Goal: Task Accomplishment & Management: Manage account settings

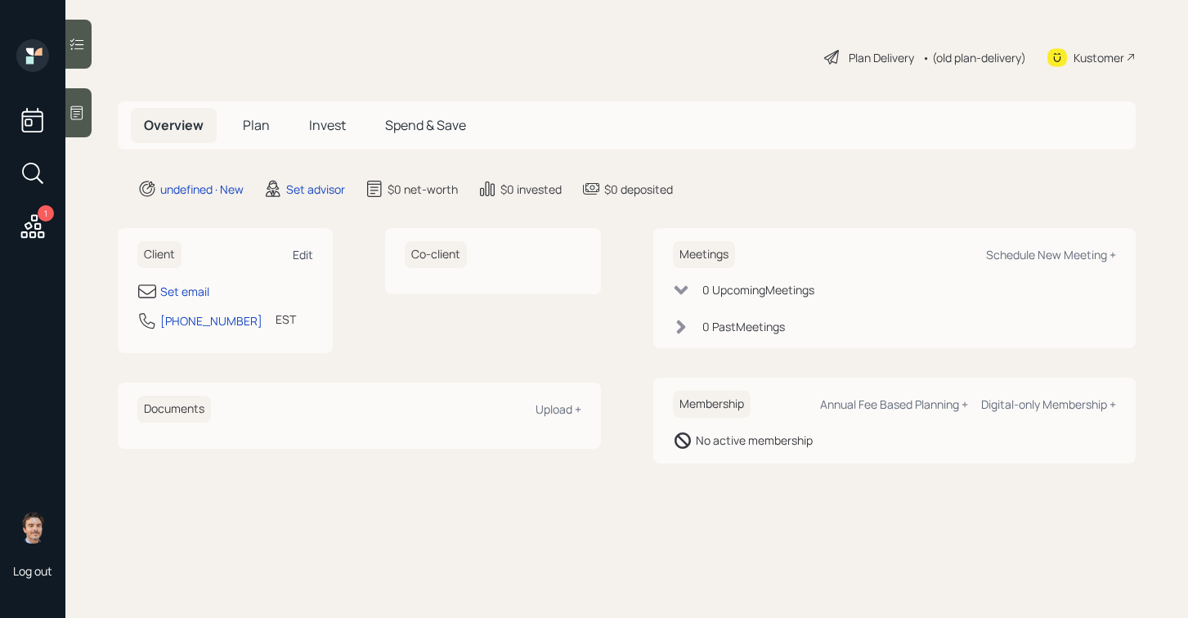
click at [302, 250] on div "Edit" at bounding box center [303, 255] width 20 height 16
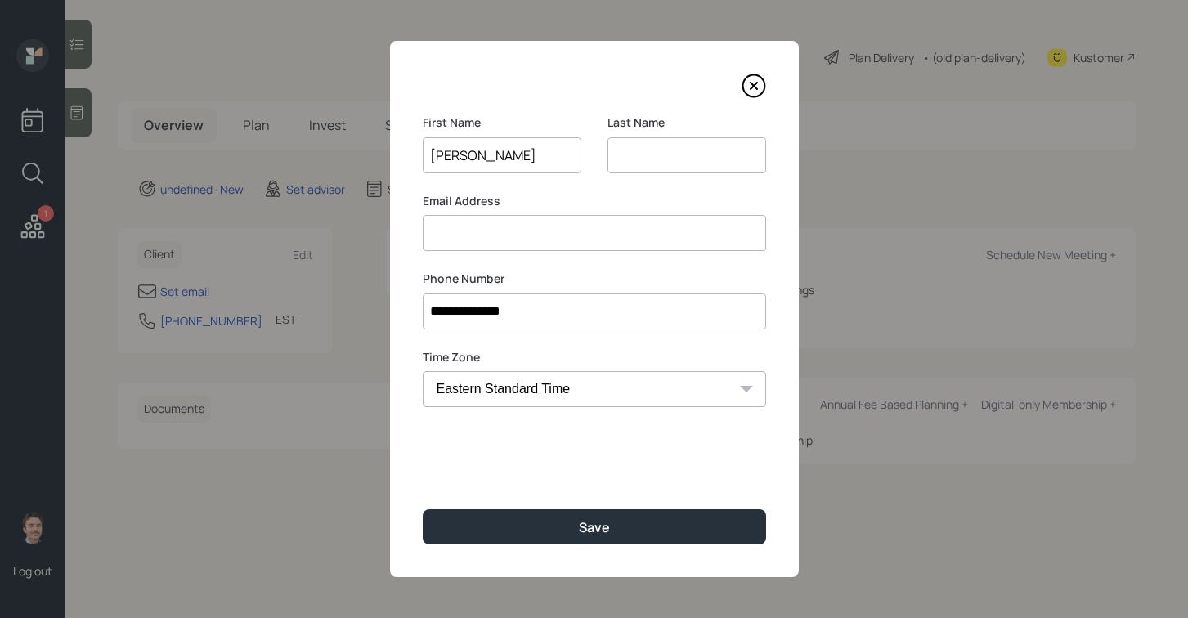
type input "[PERSON_NAME]"
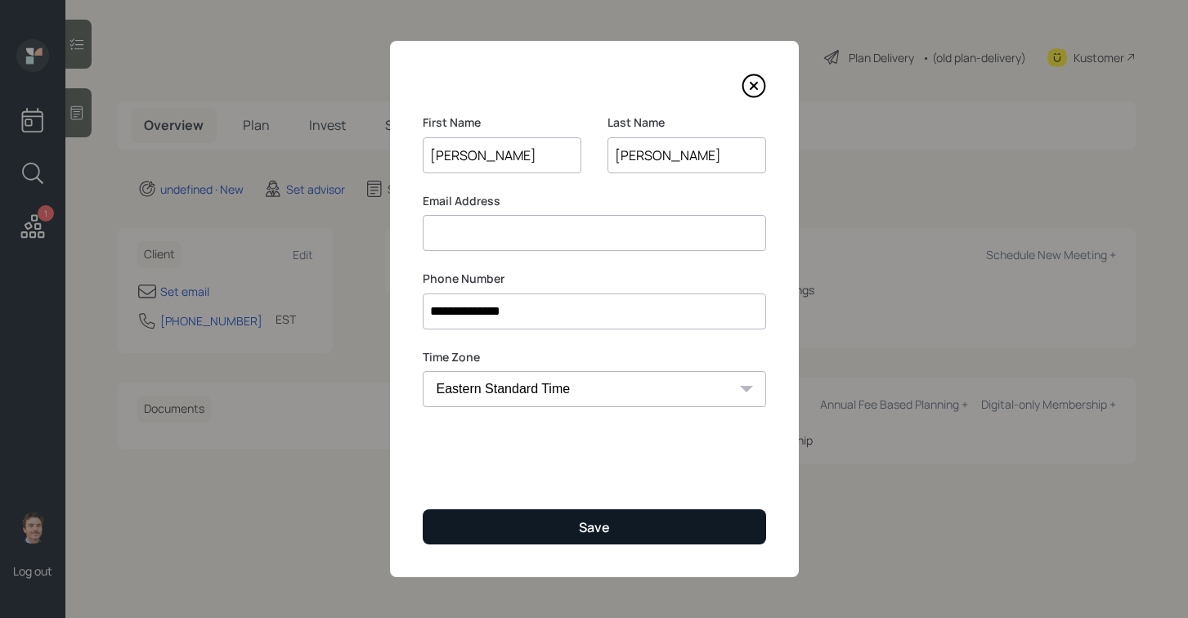
type input "[PERSON_NAME]"
click at [594, 518] on div "Save" at bounding box center [594, 527] width 31 height 18
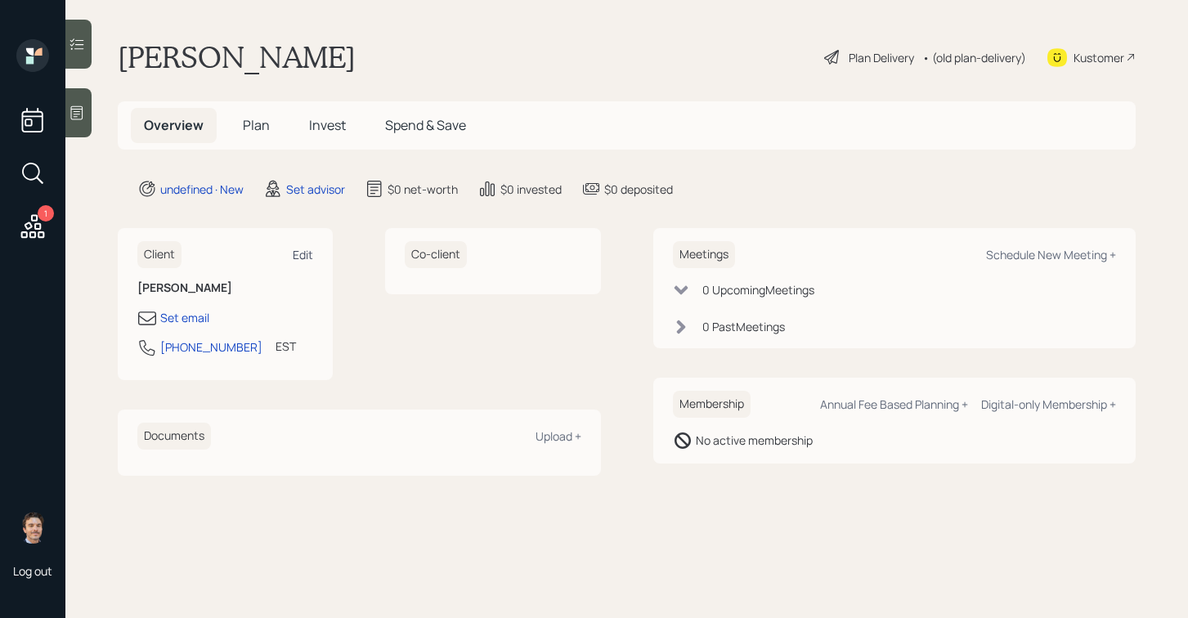
click at [311, 257] on div "Edit" at bounding box center [303, 255] width 20 height 16
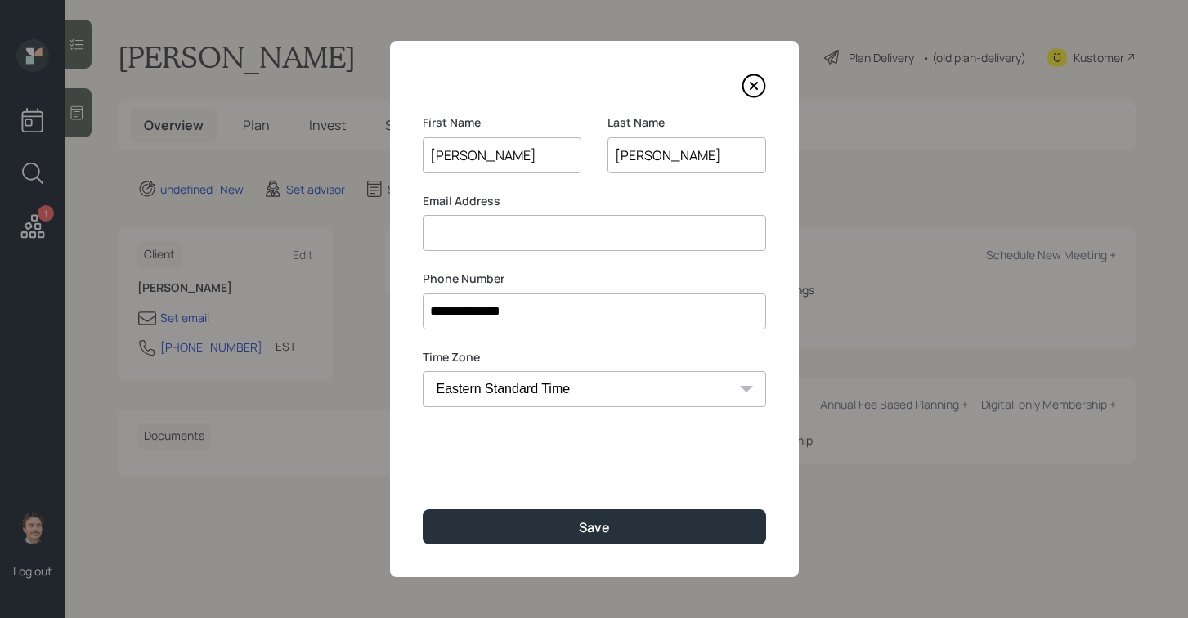
click at [526, 237] on input at bounding box center [594, 233] width 343 height 36
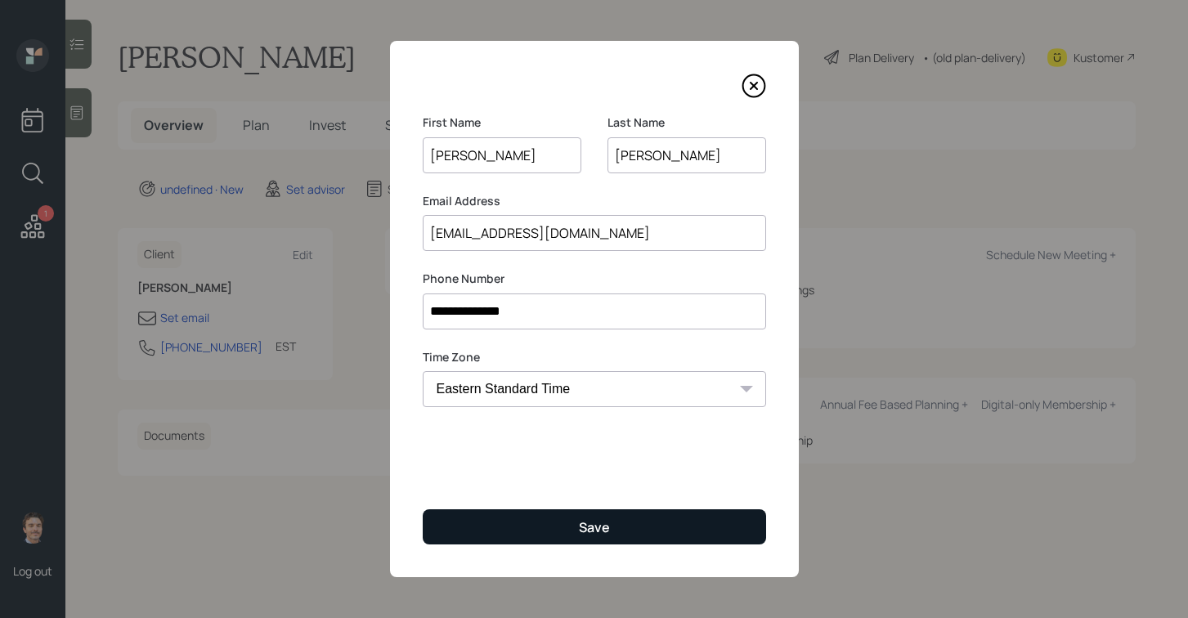
type input "wiselady66@gmail.com"
click at [521, 509] on button "Save" at bounding box center [594, 526] width 343 height 35
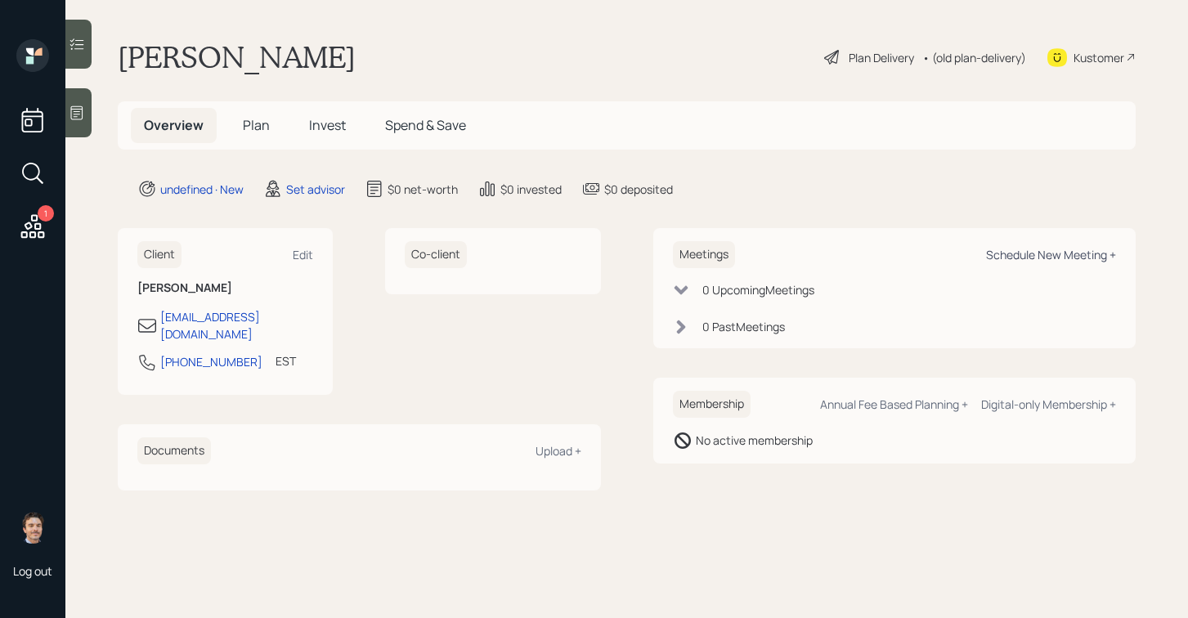
click at [1027, 253] on div "Schedule New Meeting +" at bounding box center [1051, 255] width 130 height 16
select select "round-robin"
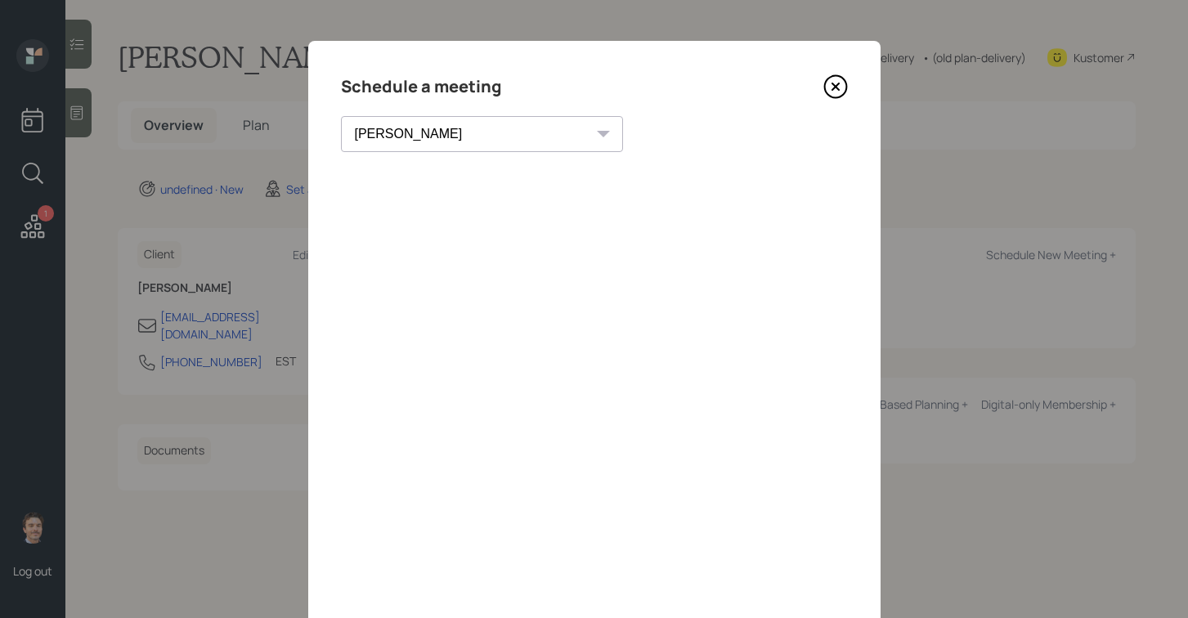
click at [830, 90] on icon at bounding box center [835, 86] width 25 height 25
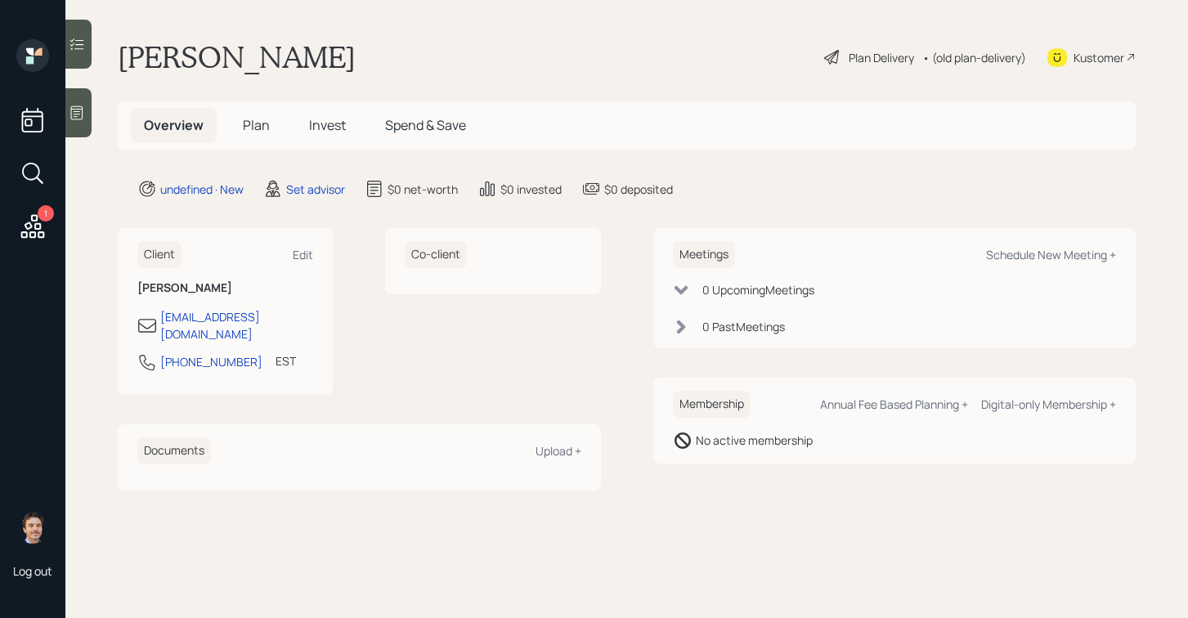
click at [83, 123] on div at bounding box center [78, 112] width 26 height 49
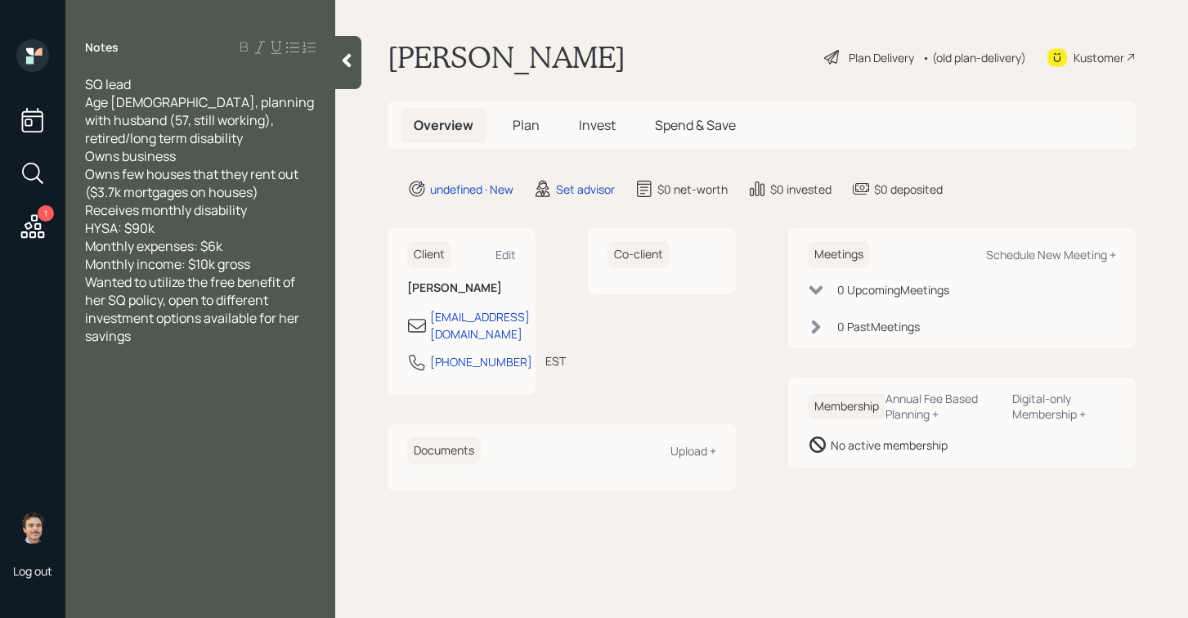
click at [262, 268] on div "Monthly income: $10k gross" at bounding box center [200, 264] width 230 height 18
click at [348, 73] on div at bounding box center [348, 62] width 26 height 53
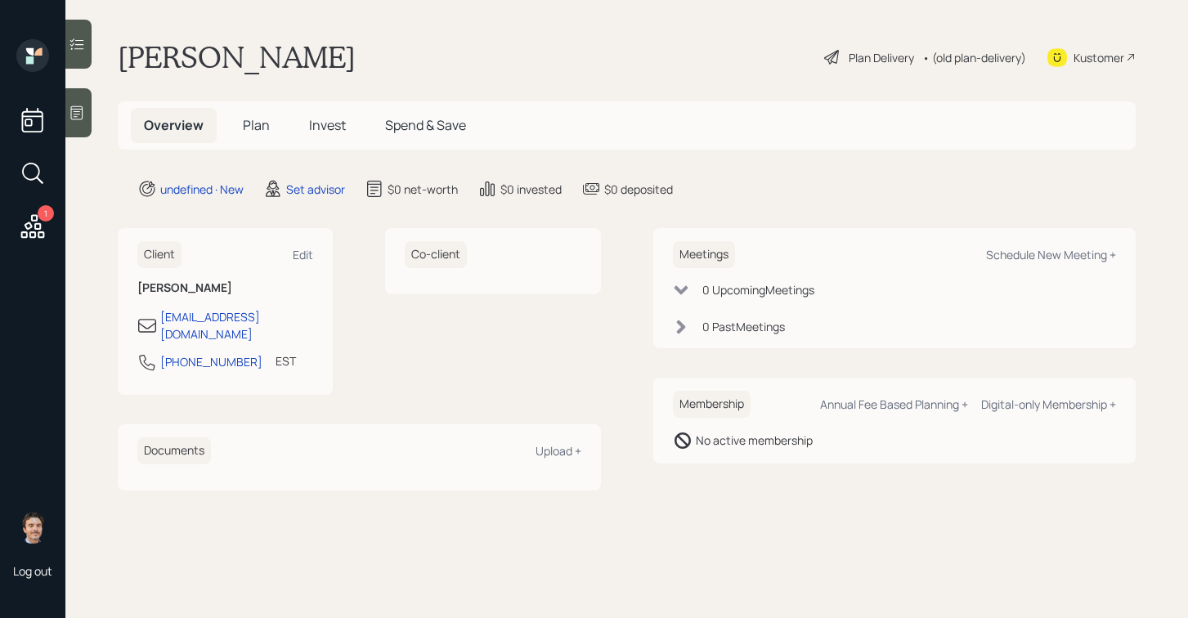
click at [83, 111] on icon at bounding box center [77, 113] width 16 height 16
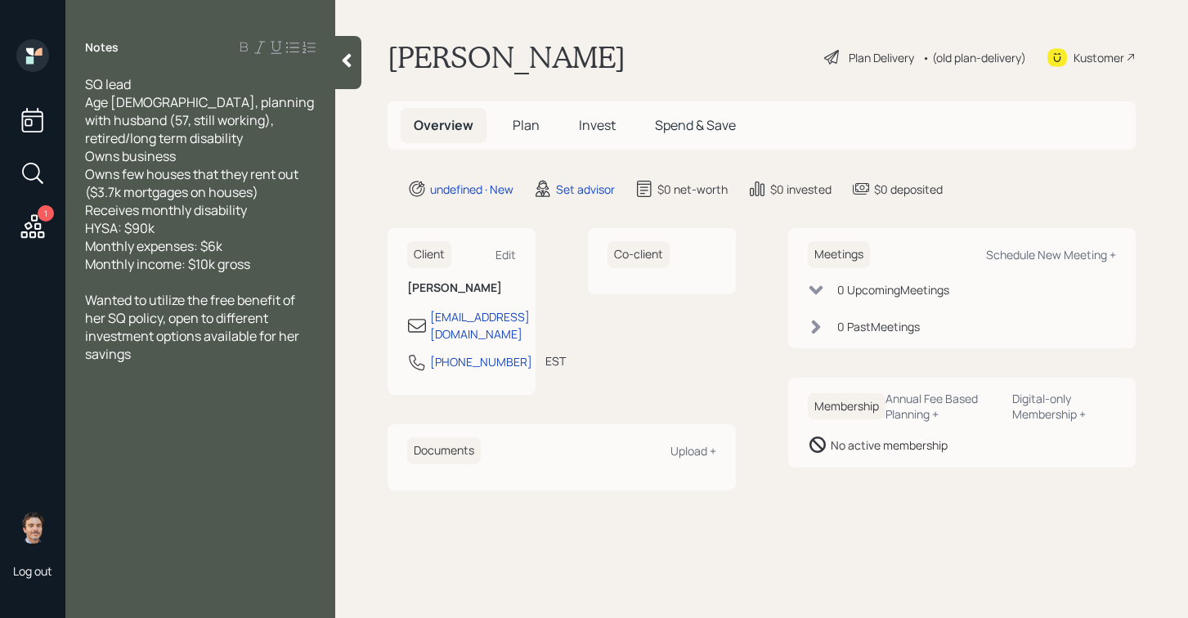
click at [342, 59] on icon at bounding box center [346, 60] width 16 height 16
